Goal: Task Accomplishment & Management: Complete application form

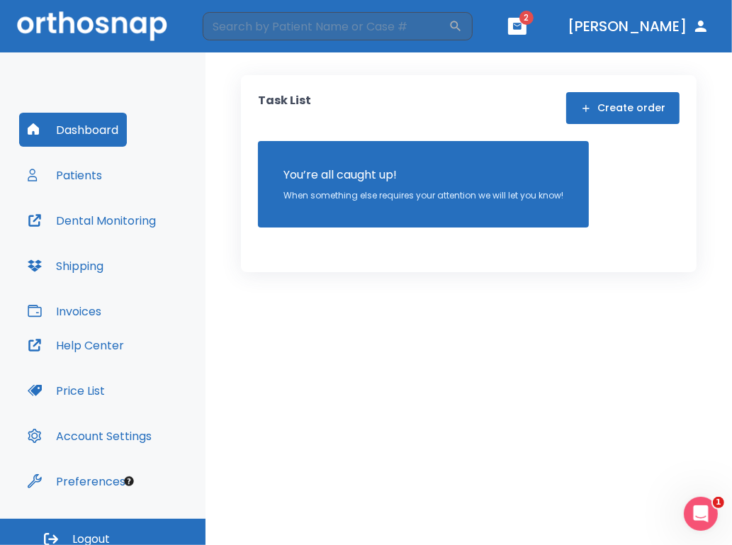
click at [650, 114] on button "Create order" at bounding box center [622, 108] width 113 height 32
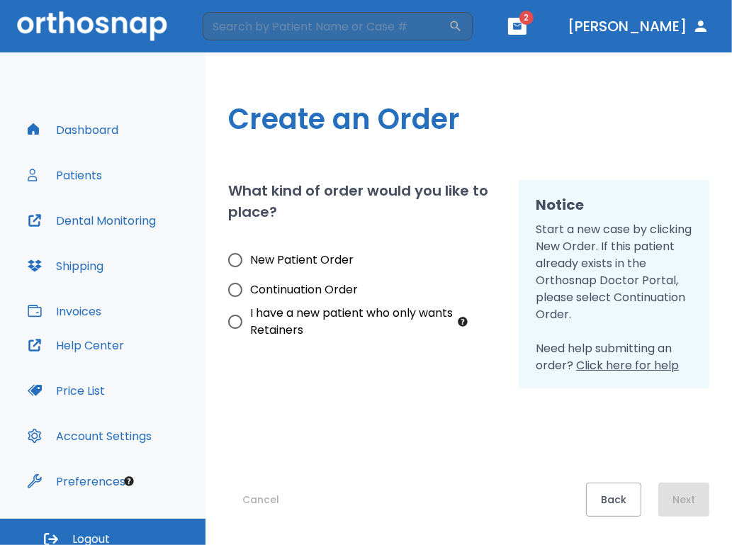
click at [235, 261] on input "New Patient Order" at bounding box center [235, 260] width 30 height 30
radio input "true"
click at [674, 501] on button "Next" at bounding box center [683, 500] width 51 height 34
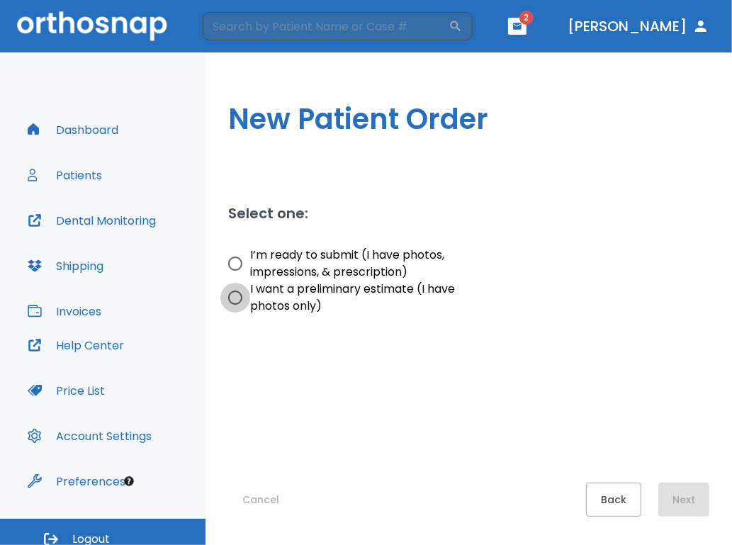
click at [237, 295] on input "I want a preliminary estimate (I have photos only)" at bounding box center [235, 298] width 30 height 30
radio input "true"
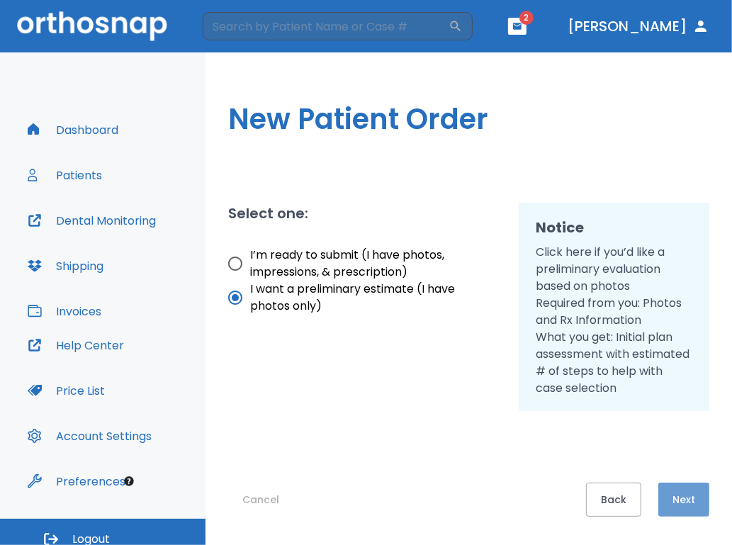
click at [673, 494] on button "Next" at bounding box center [683, 500] width 51 height 34
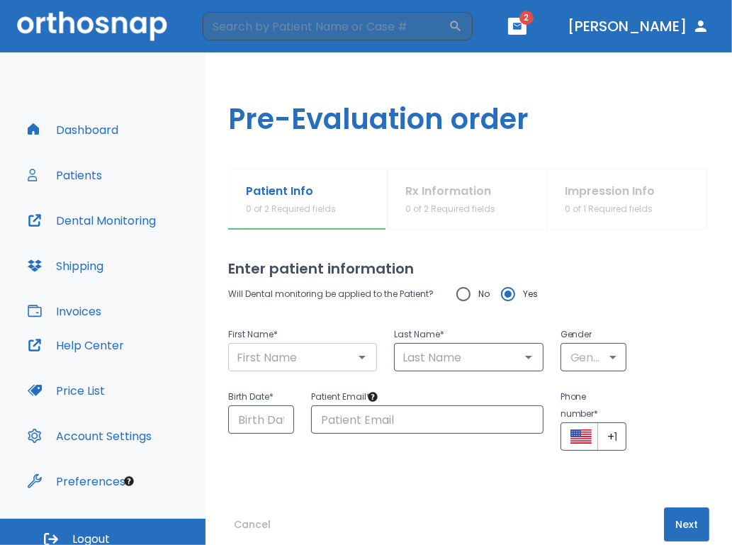
click at [276, 363] on input "text" at bounding box center [302, 357] width 140 height 20
click at [276, 361] on input "text" at bounding box center [302, 357] width 140 height 20
type input "M"
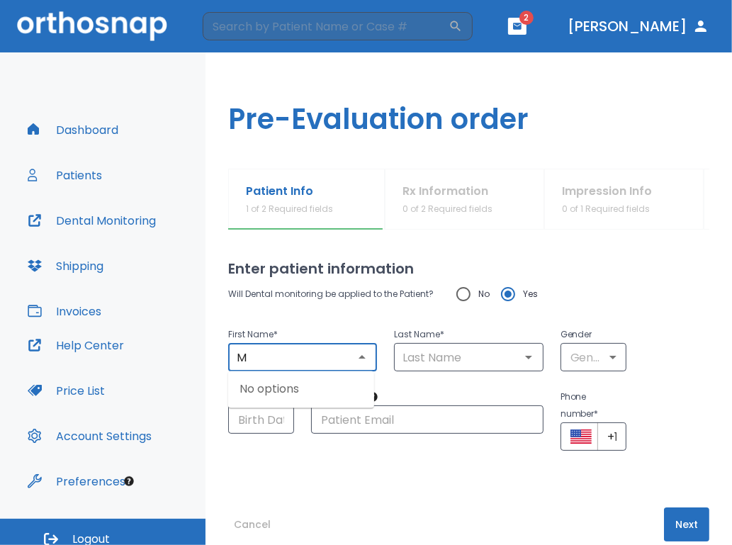
click at [313, 351] on input "M" at bounding box center [302, 357] width 140 height 20
type input "[PERSON_NAME]"
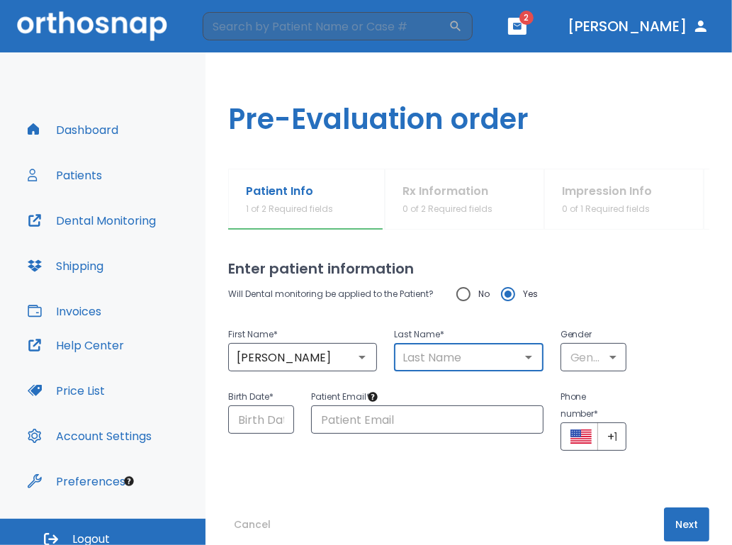
click at [465, 365] on input "text" at bounding box center [468, 357] width 140 height 20
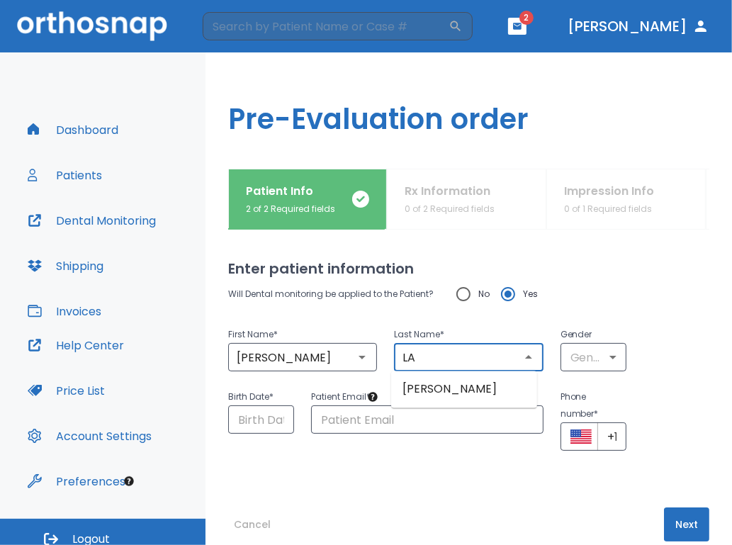
type input "L"
type input "[PERSON_NAME]"
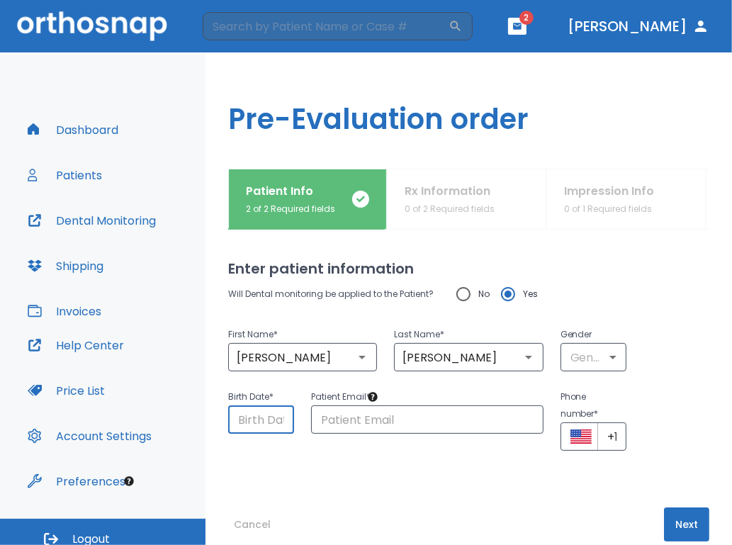
click at [288, 427] on input "Choose date" at bounding box center [261, 419] width 66 height 28
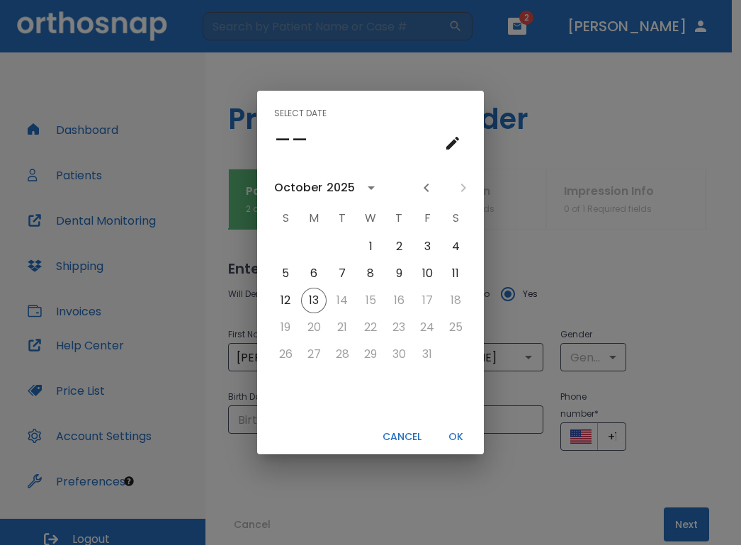
click at [453, 434] on button "OK" at bounding box center [455, 436] width 45 height 23
type input "[DATE]"
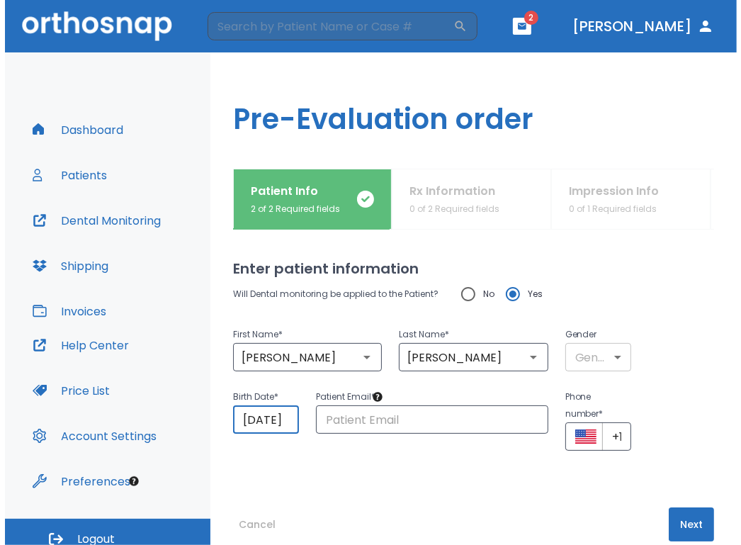
click at [605, 359] on body "​ 2 [PERSON_NAME] Dashboard Patients Dental Monitoring Shipping Invoices Help C…" at bounding box center [366, 272] width 732 height 545
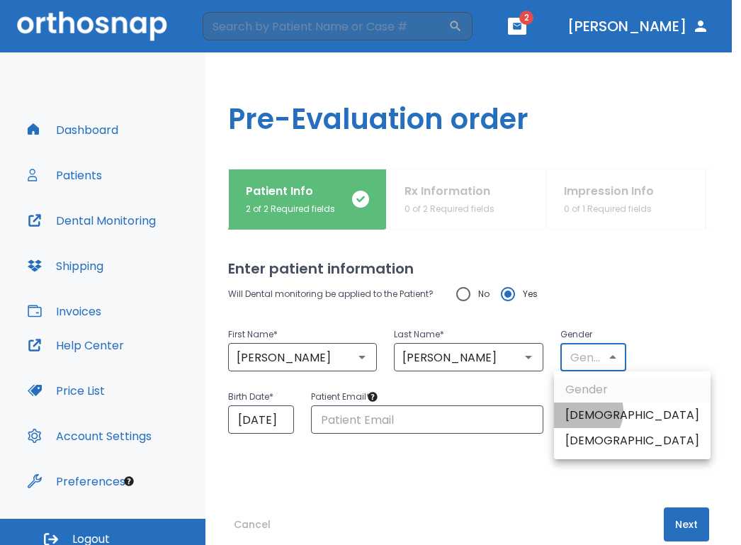
click at [582, 411] on li "[DEMOGRAPHIC_DATA]" at bounding box center [632, 415] width 157 height 26
type input "1"
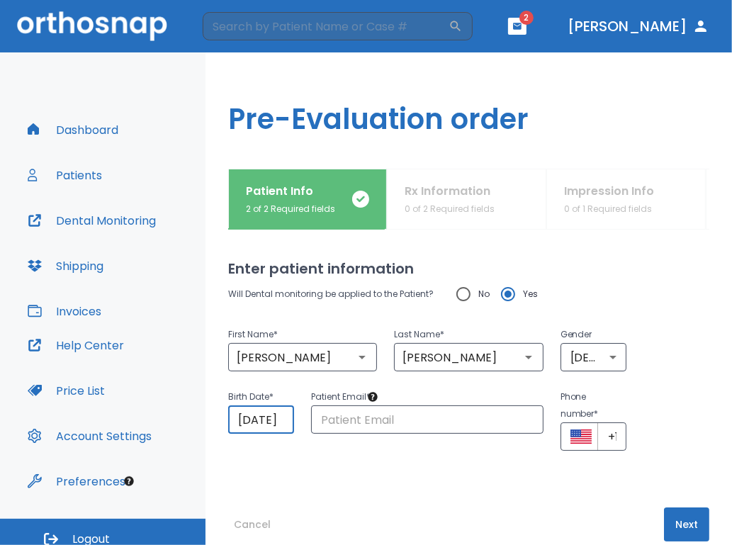
drag, startPoint x: 286, startPoint y: 422, endPoint x: 214, endPoint y: 427, distance: 72.4
click at [214, 426] on div "Patient Info 2 of 2 Required fields Rx Information 0 of 2 Required fields Impre…" at bounding box center [468, 357] width 526 height 376
click at [247, 423] on input "[DATE]" at bounding box center [261, 419] width 66 height 28
click at [251, 415] on input "[DATE]" at bounding box center [261, 419] width 66 height 28
click at [252, 420] on input "[DATE]" at bounding box center [261, 419] width 66 height 28
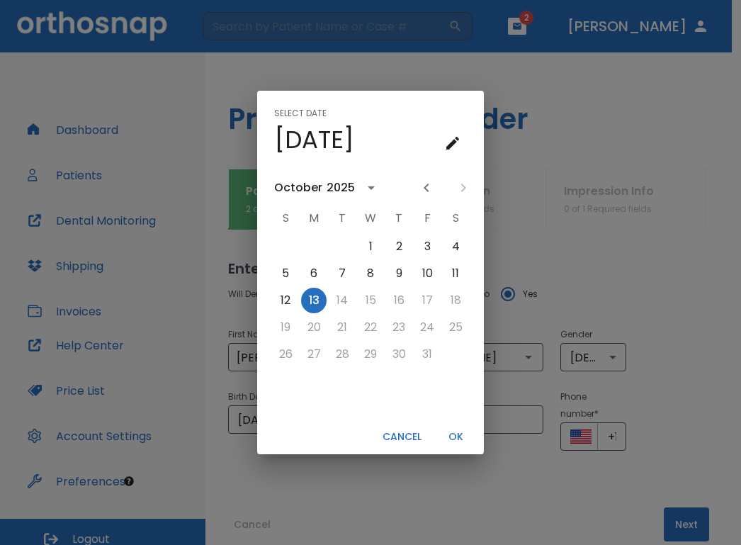
click at [454, 146] on icon "calendar view is open, go to text input view" at bounding box center [452, 143] width 17 height 17
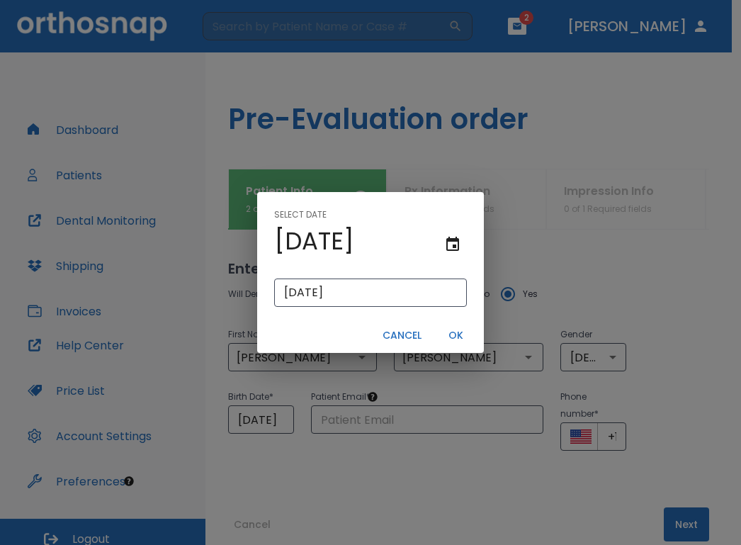
drag, startPoint x: 395, startPoint y: 274, endPoint x: 326, endPoint y: 285, distance: 69.5
click at [278, 282] on div "[DATE] ​" at bounding box center [370, 292] width 227 height 51
drag, startPoint x: 352, startPoint y: 294, endPoint x: 223, endPoint y: 273, distance: 130.6
click at [228, 293] on div "Select date [DATE] [DATE] ​ Cancel OK" at bounding box center [370, 272] width 741 height 545
type input "01/01/"
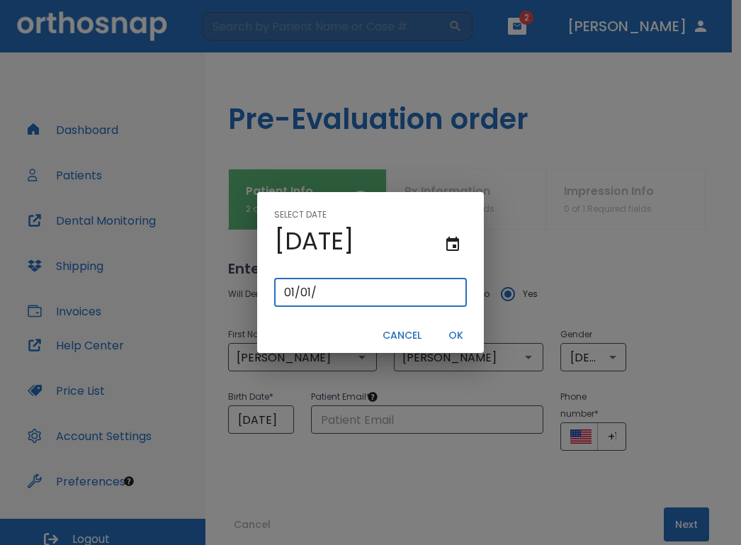
type input "01/01/0002"
type input "01/01/2"
type input "01/01/0020"
type input "[DATE]"
type input "01/01/0200"
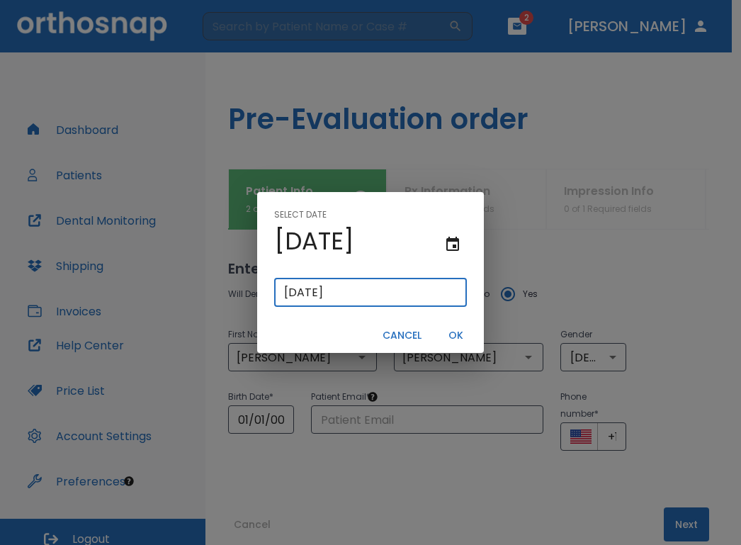
type input "01/01/200"
type input "[DATE]"
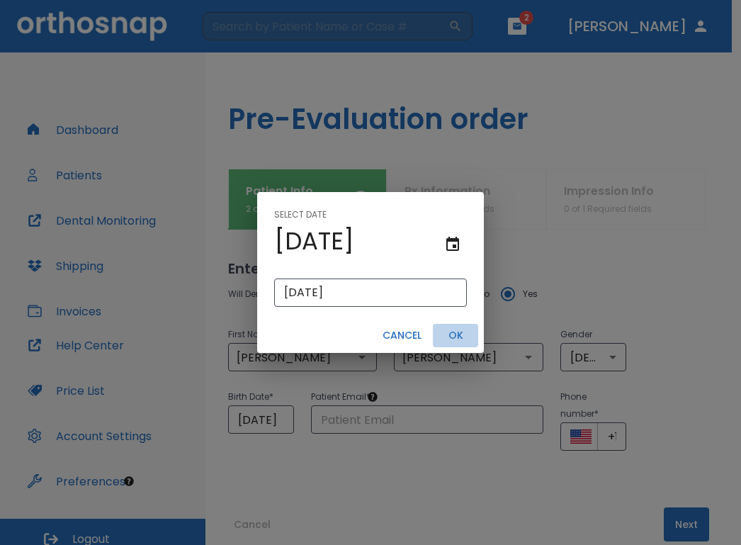
click at [448, 332] on button "OK" at bounding box center [455, 335] width 45 height 23
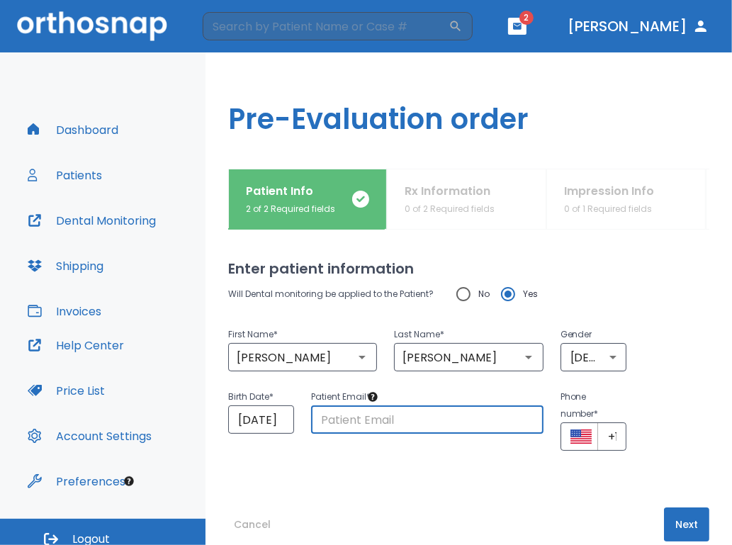
click at [400, 417] on input "text" at bounding box center [427, 419] width 232 height 28
type input "[EMAIL_ADDRESS]"
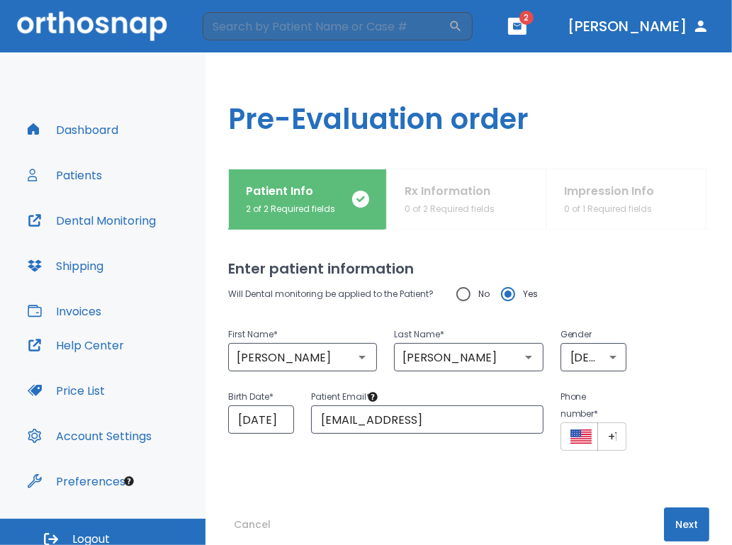
click at [580, 446] on div "​ +1 ​" at bounding box center [593, 436] width 66 height 28
drag, startPoint x: 520, startPoint y: 424, endPoint x: 439, endPoint y: 419, distance: 81.6
click at [439, 419] on div "Birth Date * [DEMOGRAPHIC_DATA] ​ Patient Email * [EMAIL_ADDRESS] ​ Phone numbe…" at bounding box center [460, 410] width 498 height 79
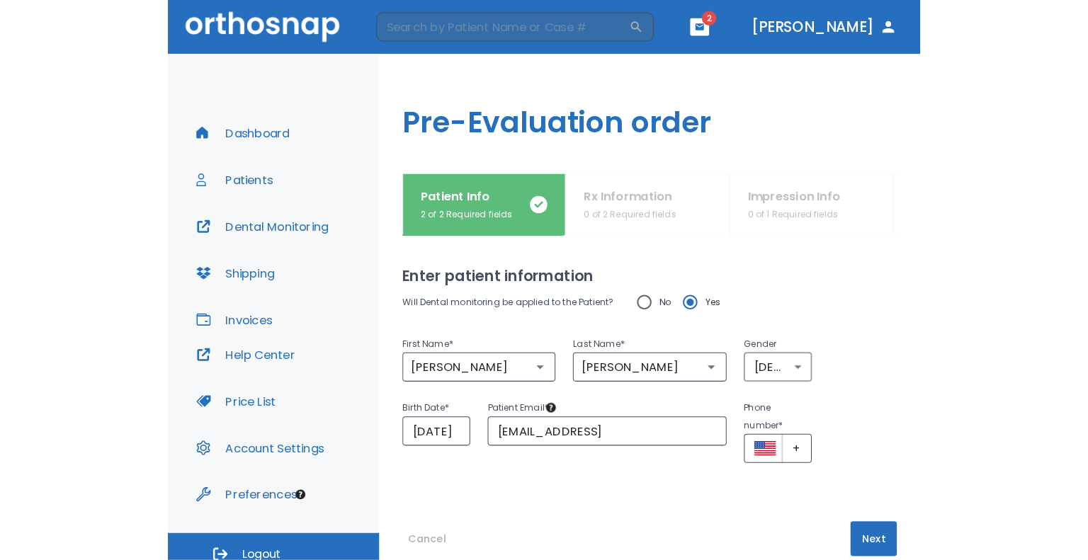
scroll to position [0, 0]
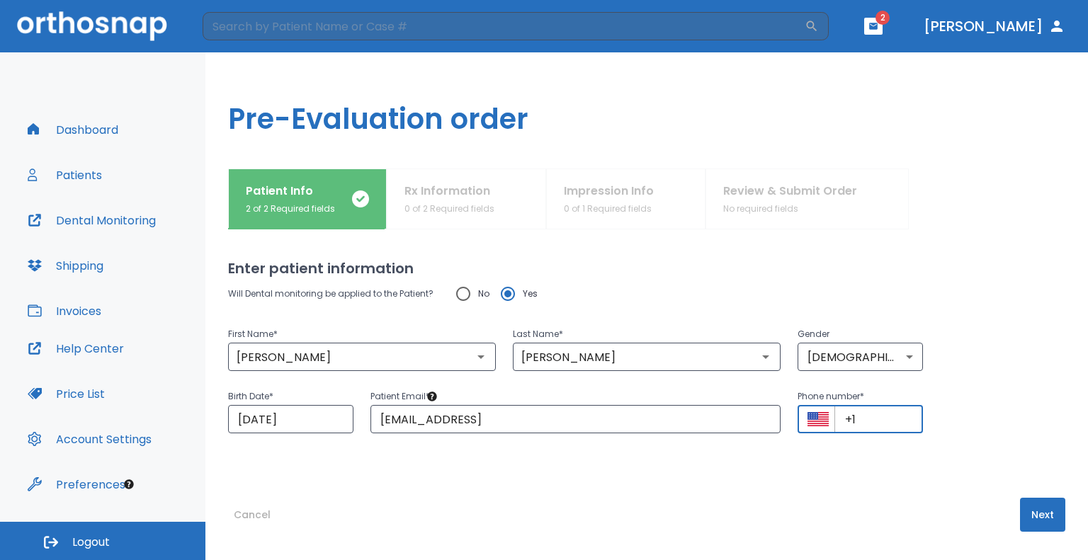
click at [740, 417] on input "+1" at bounding box center [879, 419] width 89 height 28
type input "[PHONE_NUMBER]"
click at [740, 517] on button "Next" at bounding box center [1042, 515] width 45 height 34
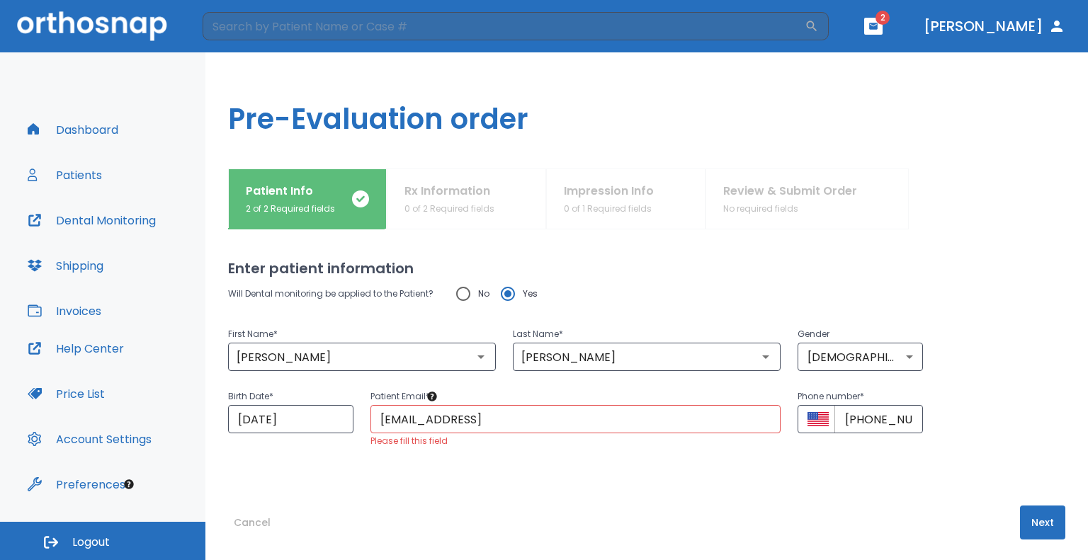
click at [462, 417] on input "[EMAIL_ADDRESS]" at bounding box center [576, 419] width 410 height 28
click at [740, 507] on button "Next" at bounding box center [1042, 515] width 45 height 34
click at [504, 414] on input "[EMAIL_ADDRESS]" at bounding box center [576, 419] width 410 height 28
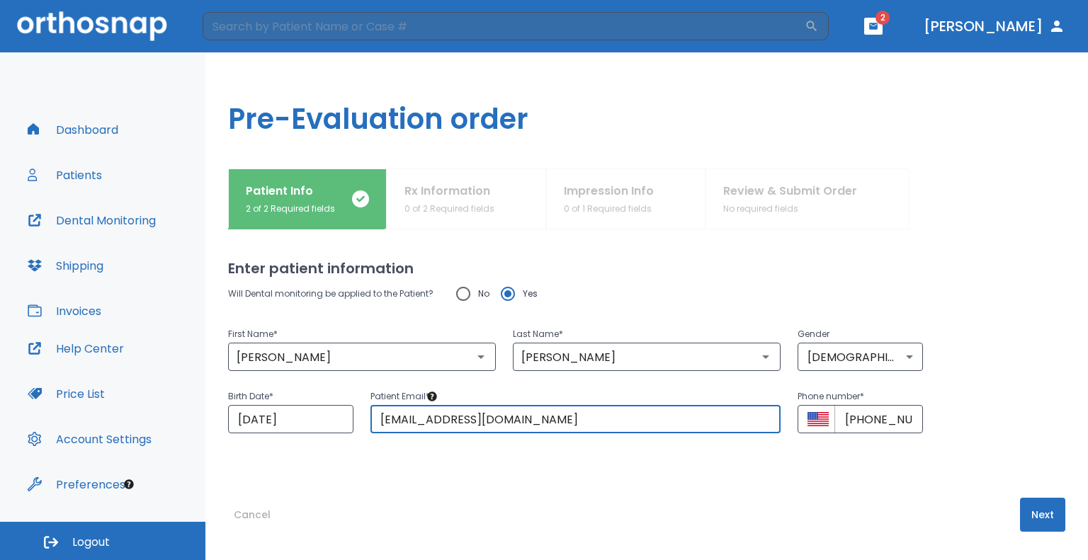
type input "[EMAIL_ADDRESS][DOMAIN_NAME]"
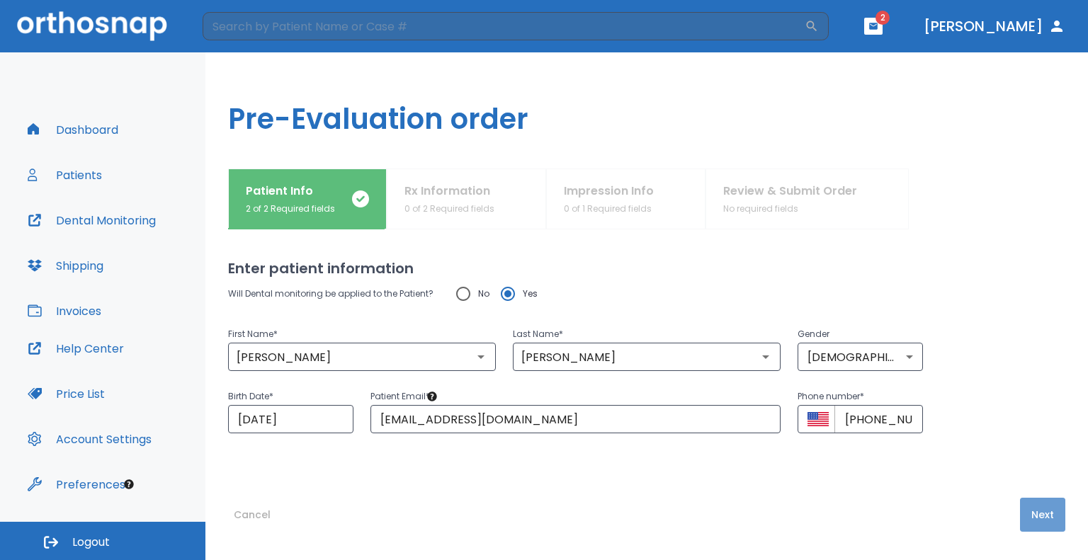
click at [740, 512] on button "Next" at bounding box center [1042, 515] width 45 height 34
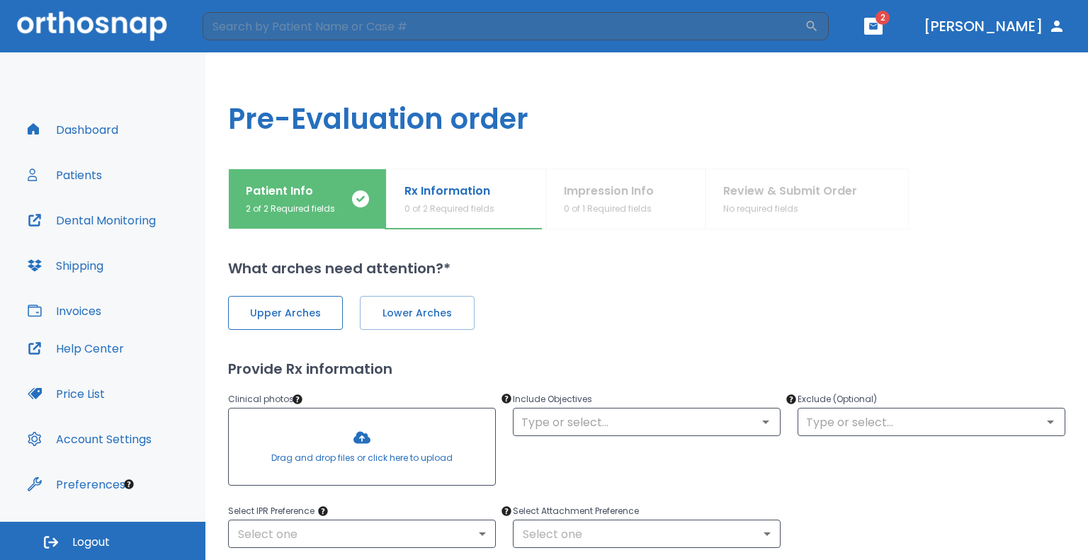
click at [328, 312] on button "Upper Arches" at bounding box center [285, 313] width 115 height 34
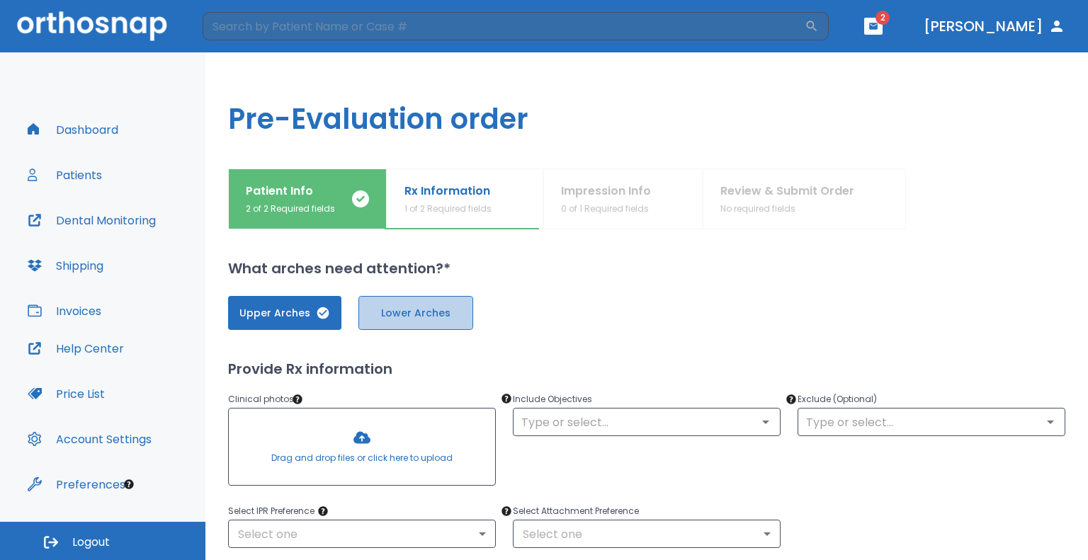
click at [395, 316] on span "Lower Arches" at bounding box center [415, 313] width 85 height 15
click at [740, 423] on icon "Open" at bounding box center [765, 422] width 17 height 17
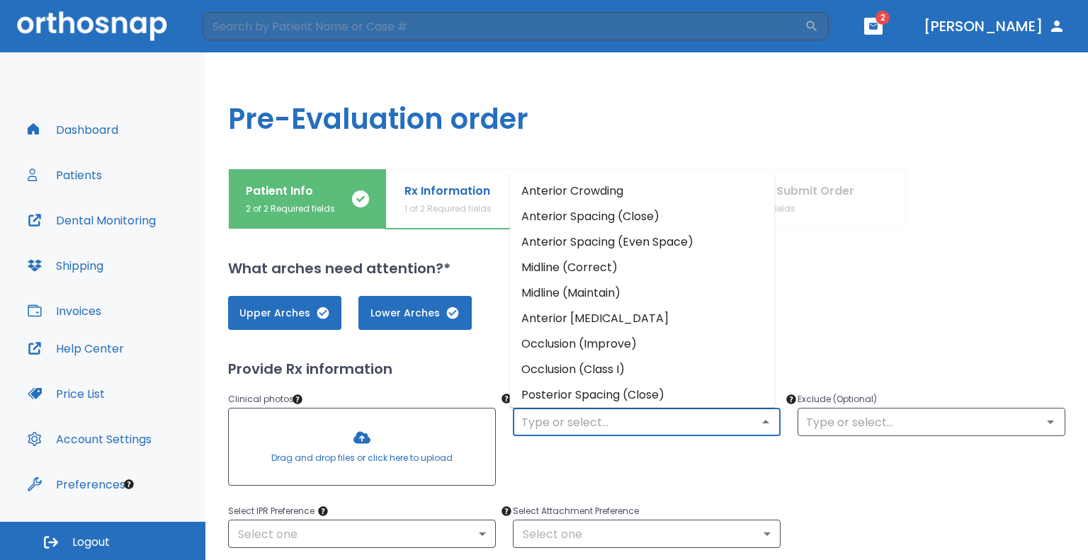
click at [632, 195] on li "Anterior Crowding" at bounding box center [642, 191] width 265 height 26
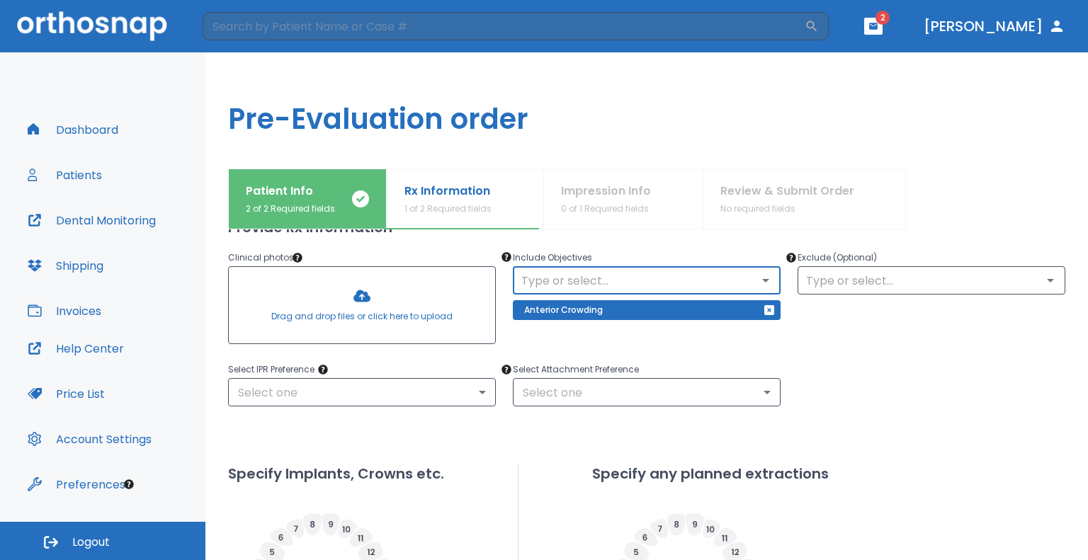
scroll to position [213, 0]
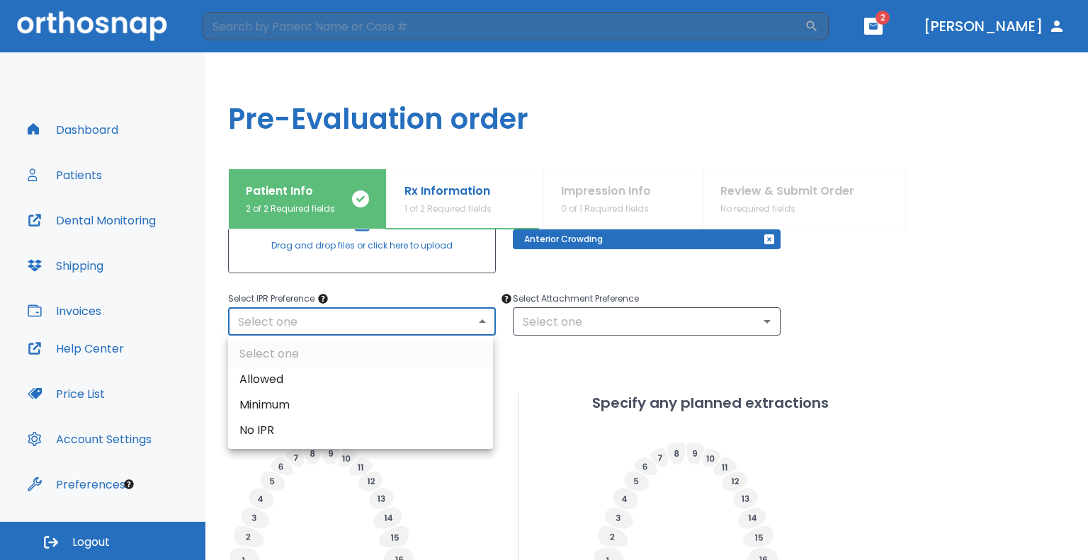
click at [475, 320] on body "​ 2 [PERSON_NAME] Dashboard Patients Dental Monitoring Shipping Invoices Help C…" at bounding box center [544, 280] width 1088 height 560
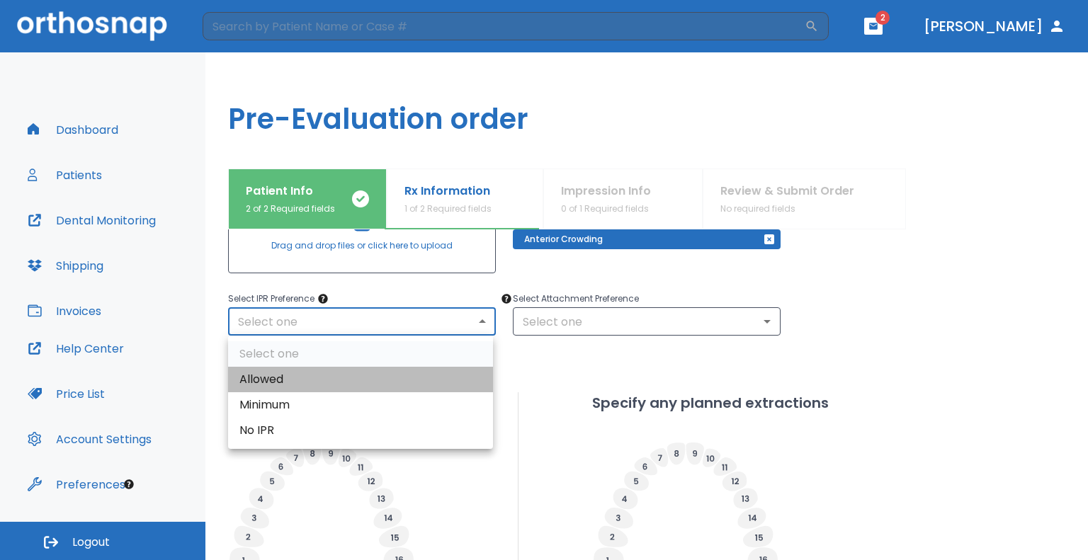
click at [357, 386] on li "Allowed" at bounding box center [360, 380] width 265 height 26
type input "1"
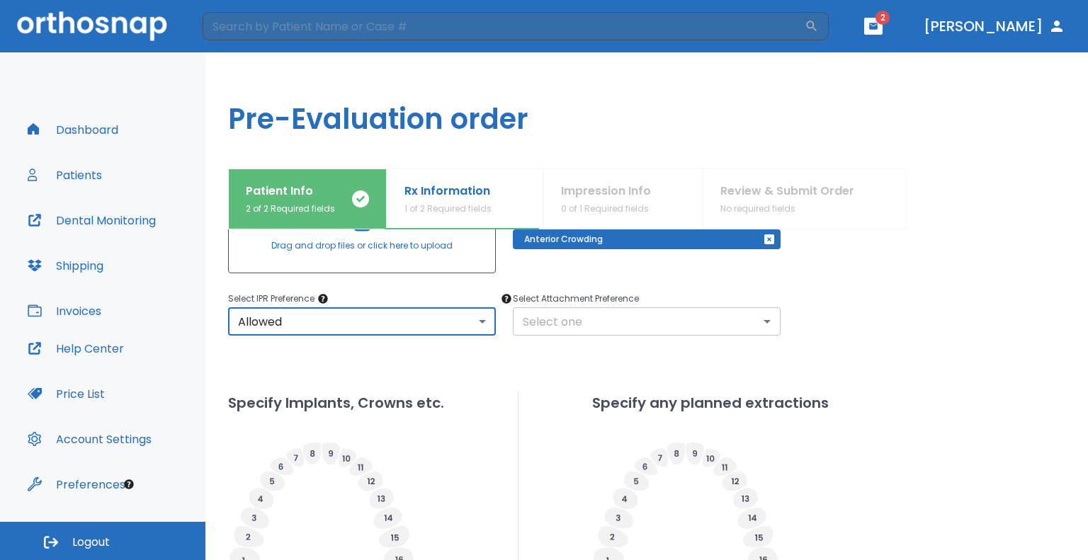
click at [740, 321] on body "​ 2 [PERSON_NAME] Dashboard Patients Dental Monitoring Shipping Invoices Help C…" at bounding box center [544, 280] width 1088 height 560
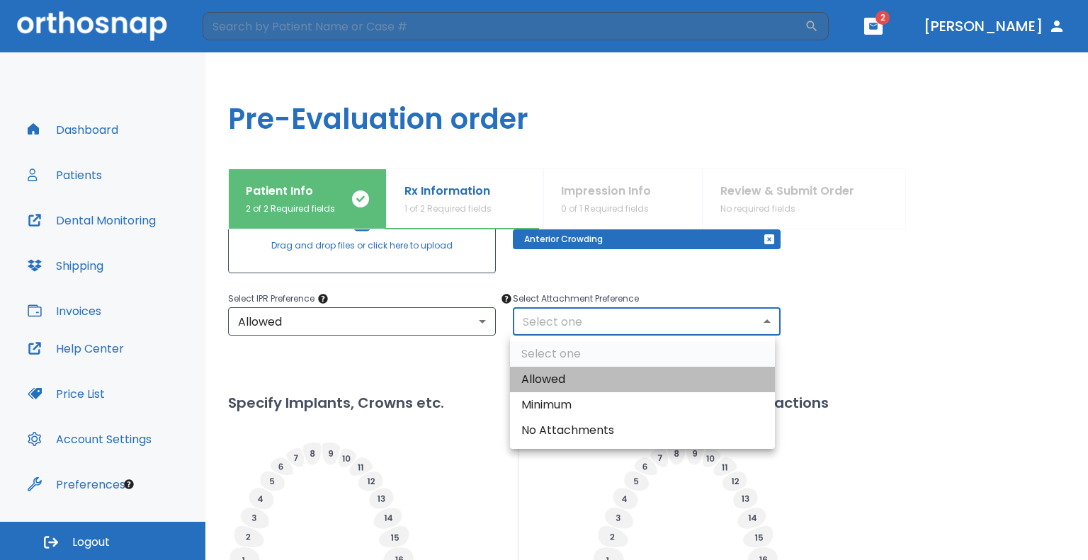
click at [671, 384] on li "Allowed" at bounding box center [642, 380] width 265 height 26
type input "1"
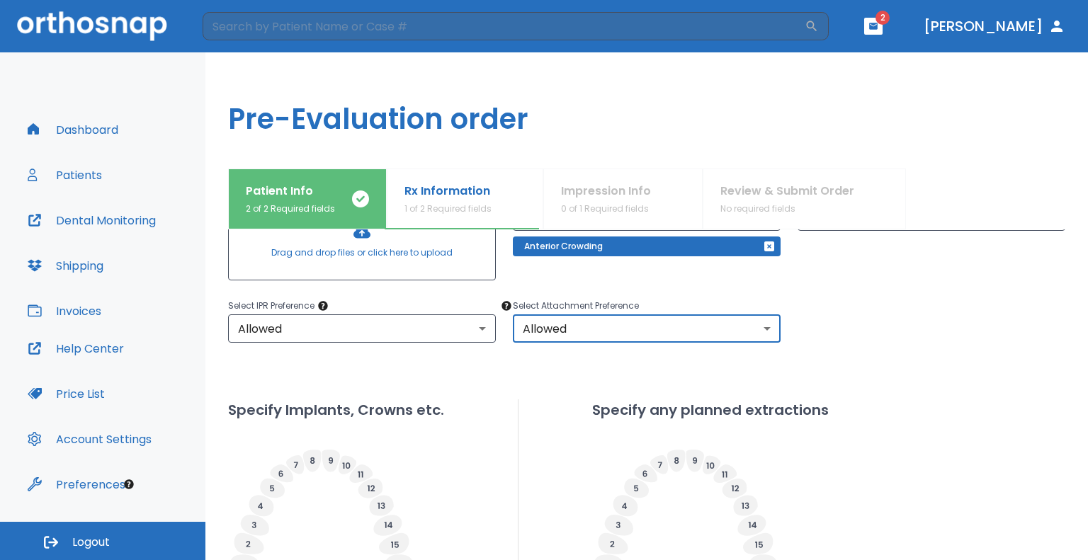
scroll to position [0, 0]
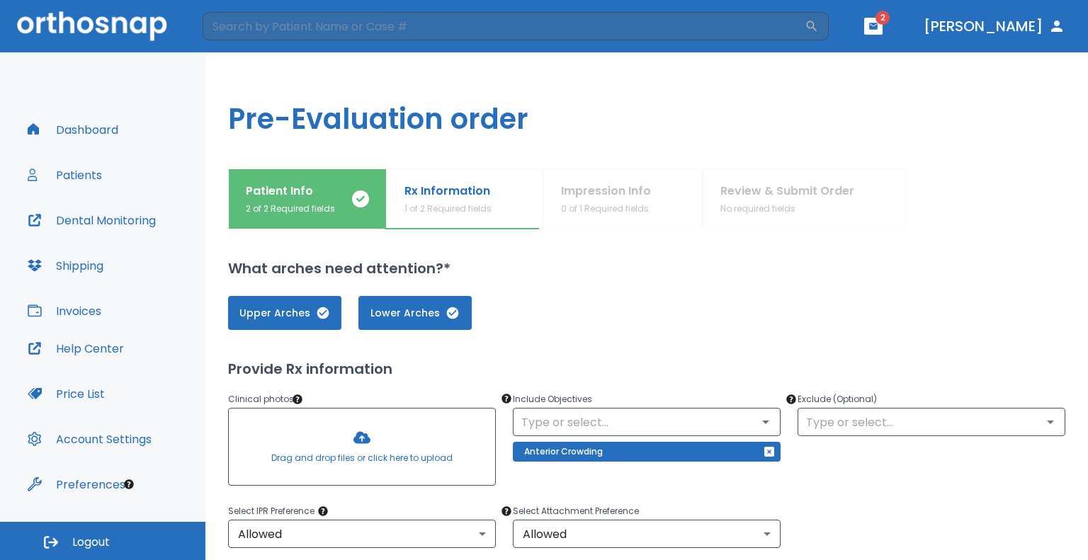
click at [377, 453] on div at bounding box center [362, 447] width 266 height 77
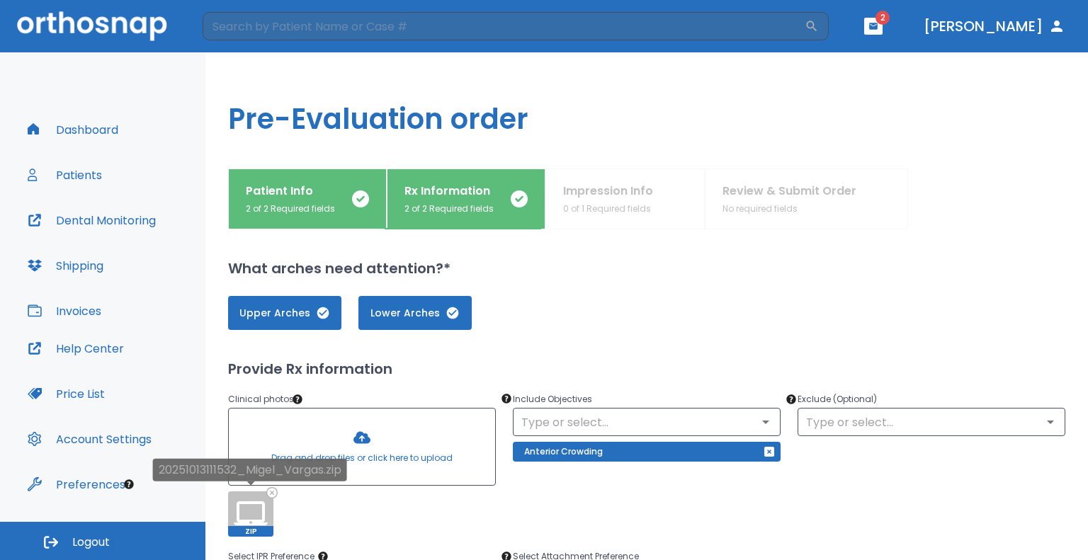
click at [268, 491] on div "20251013111532_Migel_Vargas.zip" at bounding box center [250, 475] width 194 height 33
click at [273, 490] on div "20251013111532_Migel_Vargas.zip" at bounding box center [250, 475] width 194 height 33
click at [274, 495] on icon at bounding box center [271, 492] width 9 height 9
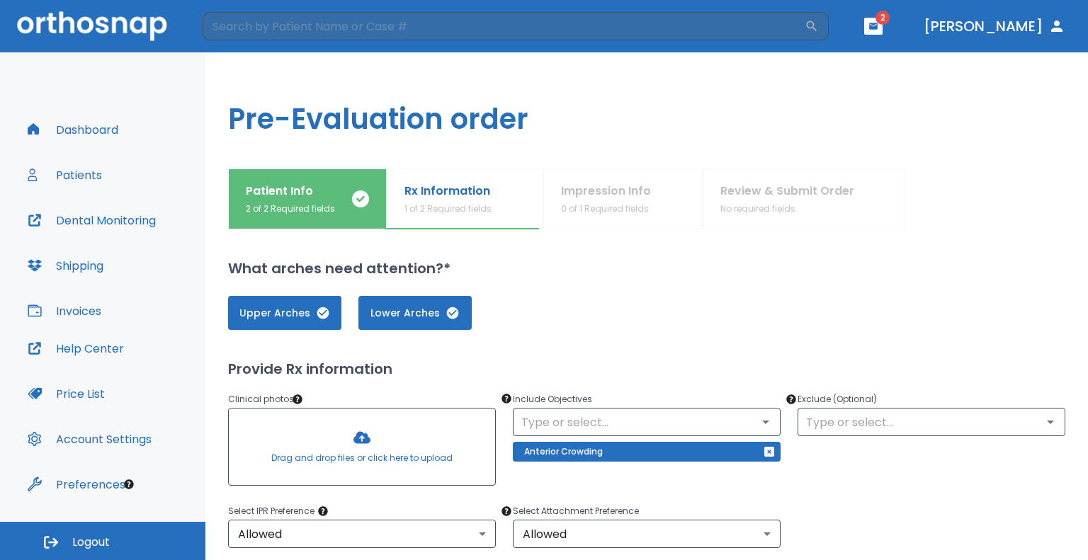
click at [340, 436] on div at bounding box center [362, 447] width 266 height 77
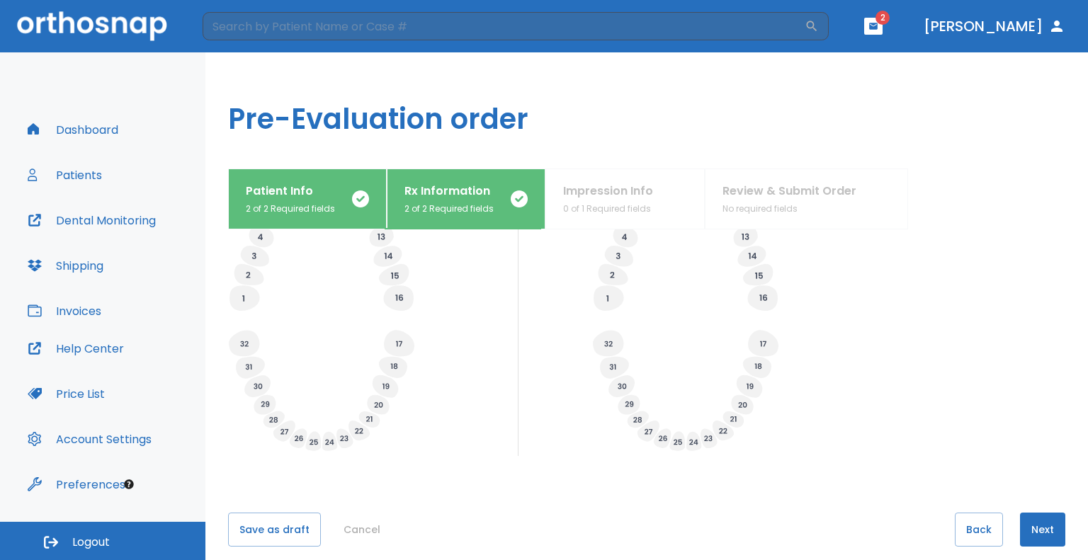
scroll to position [534, 0]
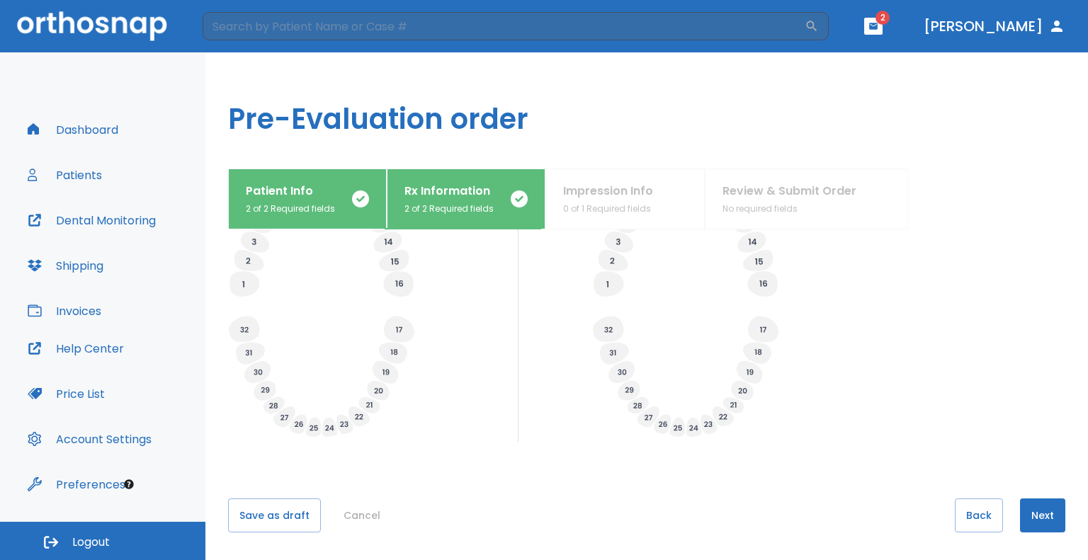
click at [740, 524] on button "Next" at bounding box center [1042, 516] width 45 height 34
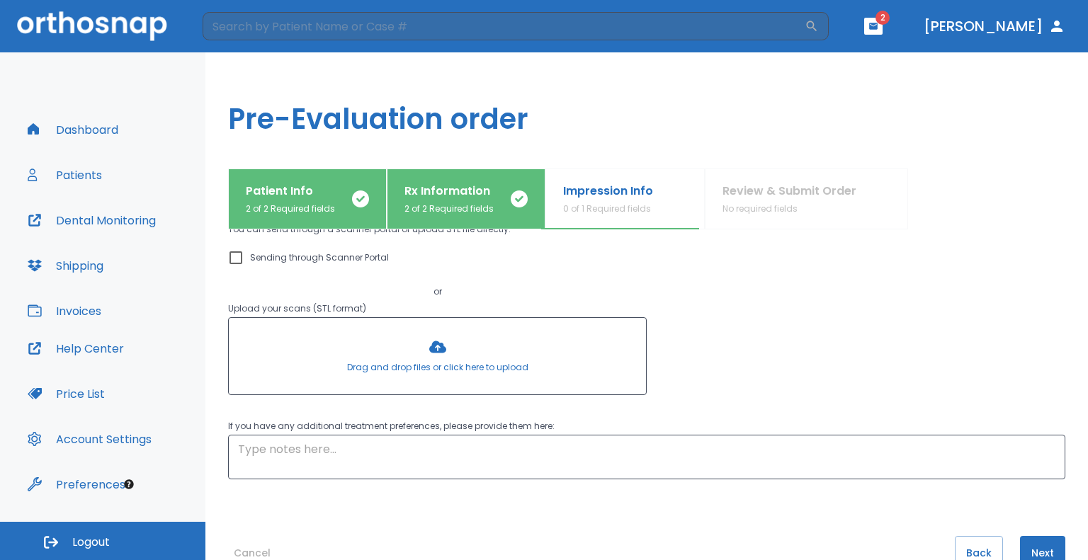
scroll to position [153, 0]
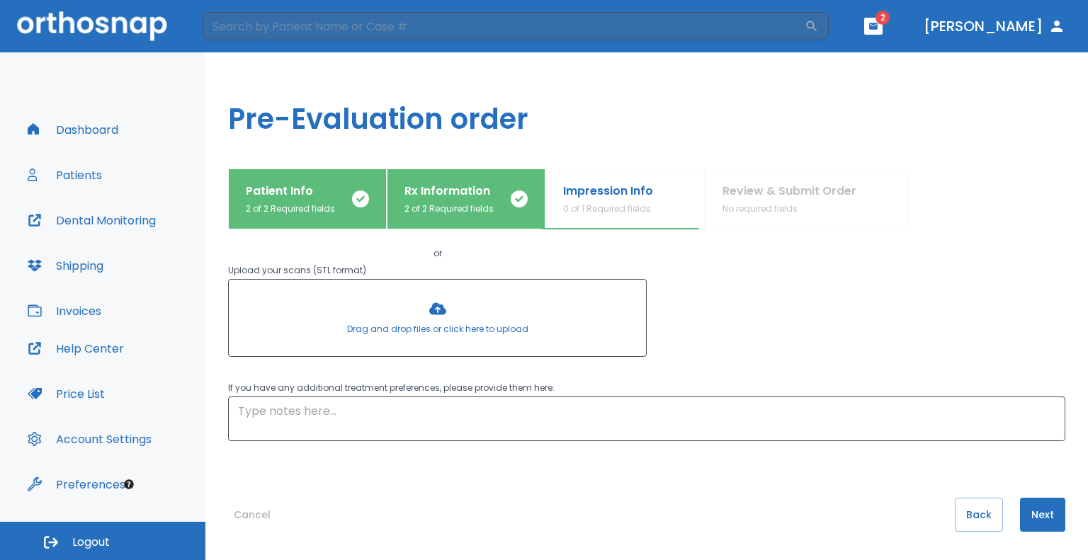
click at [436, 321] on div at bounding box center [437, 318] width 417 height 77
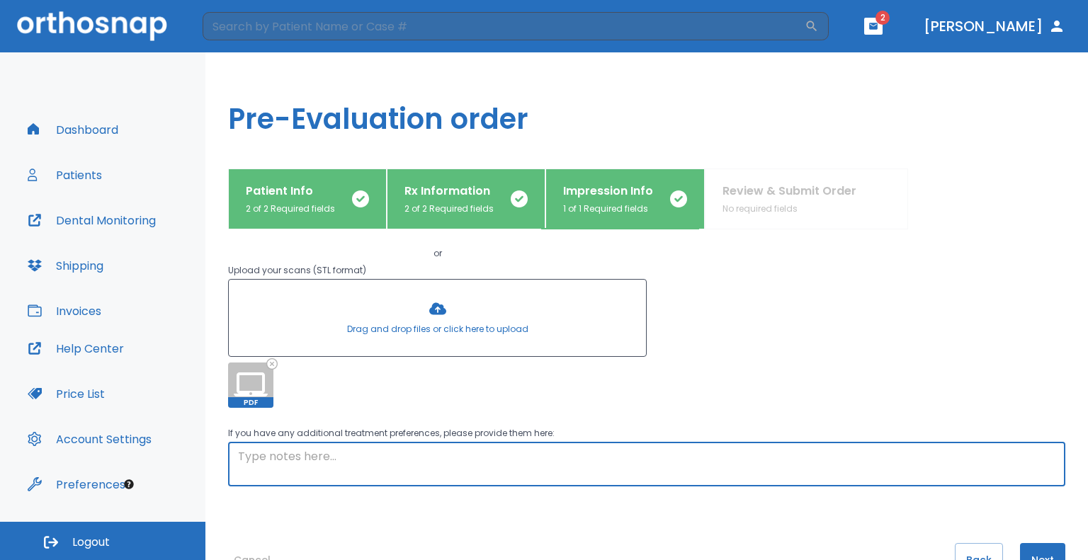
click at [414, 451] on textarea at bounding box center [647, 464] width 818 height 33
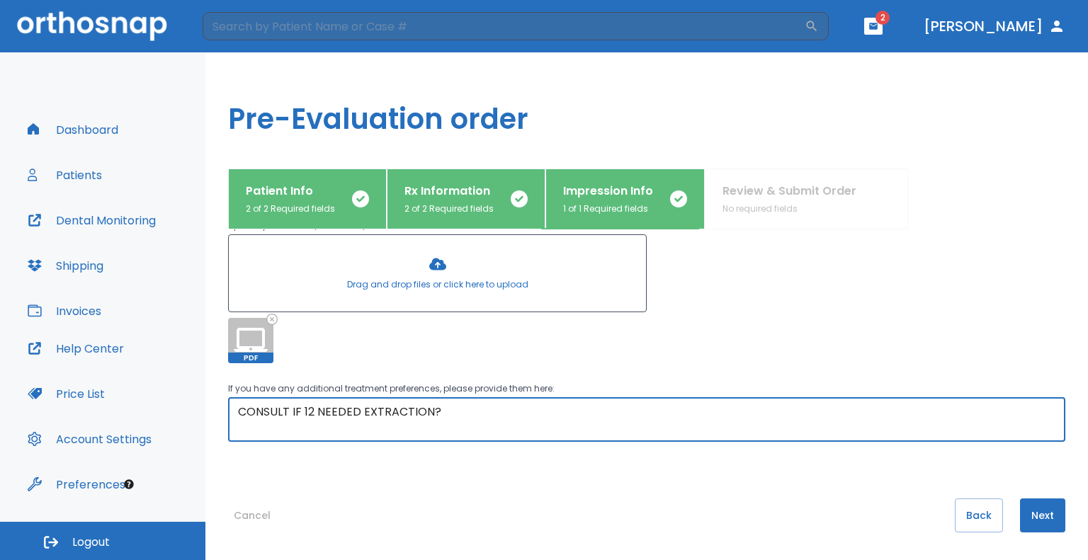
scroll to position [198, 0]
type textarea "CONSULT IF 12 NEEDED EXTRACTION?"
click at [740, 512] on button "Next" at bounding box center [1042, 515] width 45 height 34
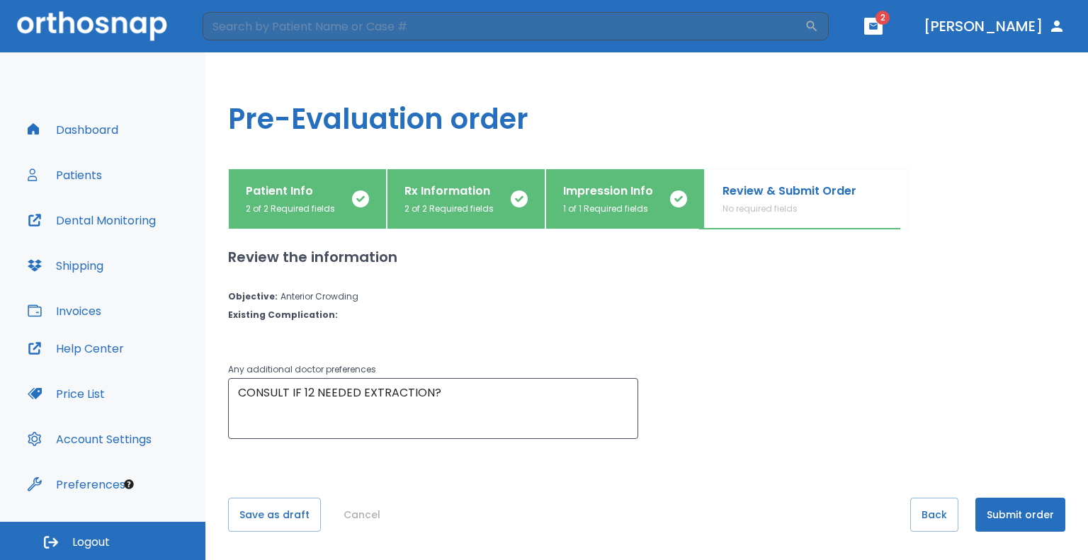
scroll to position [0, 0]
click at [740, 507] on button "Submit order" at bounding box center [1021, 515] width 90 height 34
